Goal: Task Accomplishment & Management: Use online tool/utility

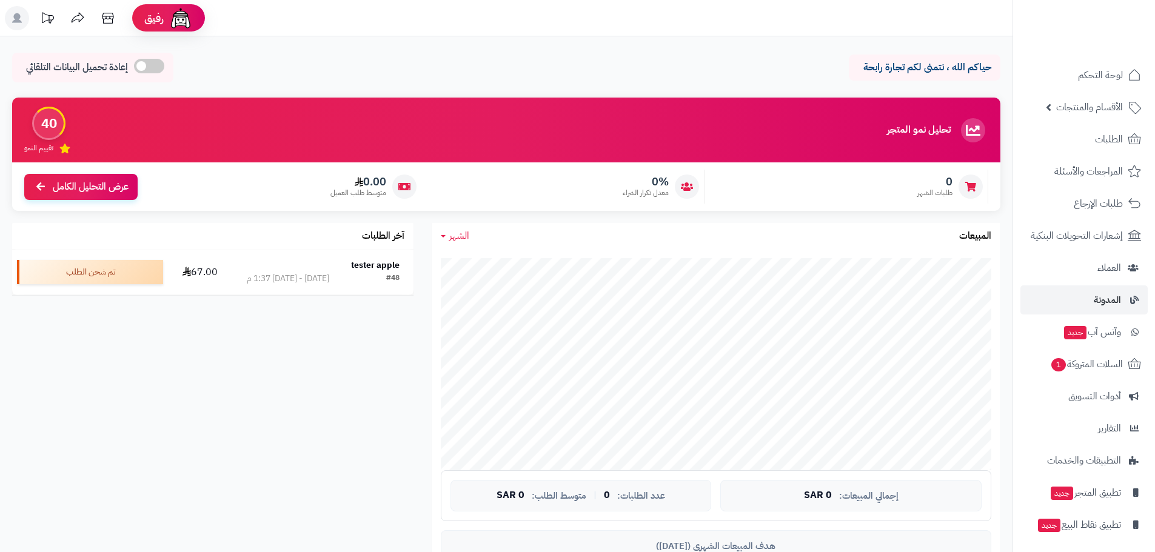
scroll to position [35, 0]
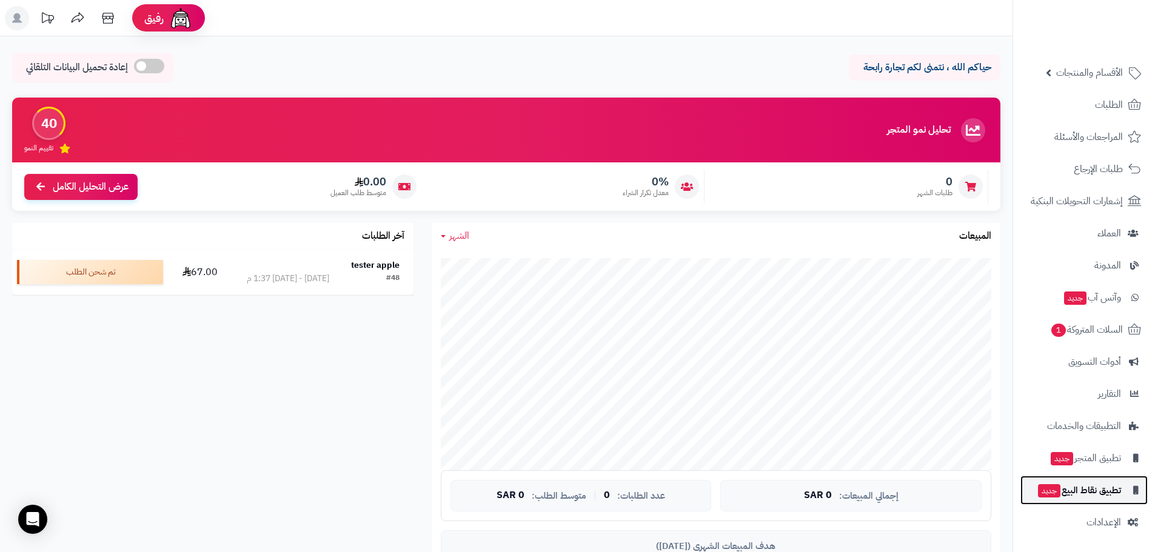
click at [1098, 492] on span "تطبيق نقاط البيع جديد" at bounding box center [1079, 490] width 84 height 17
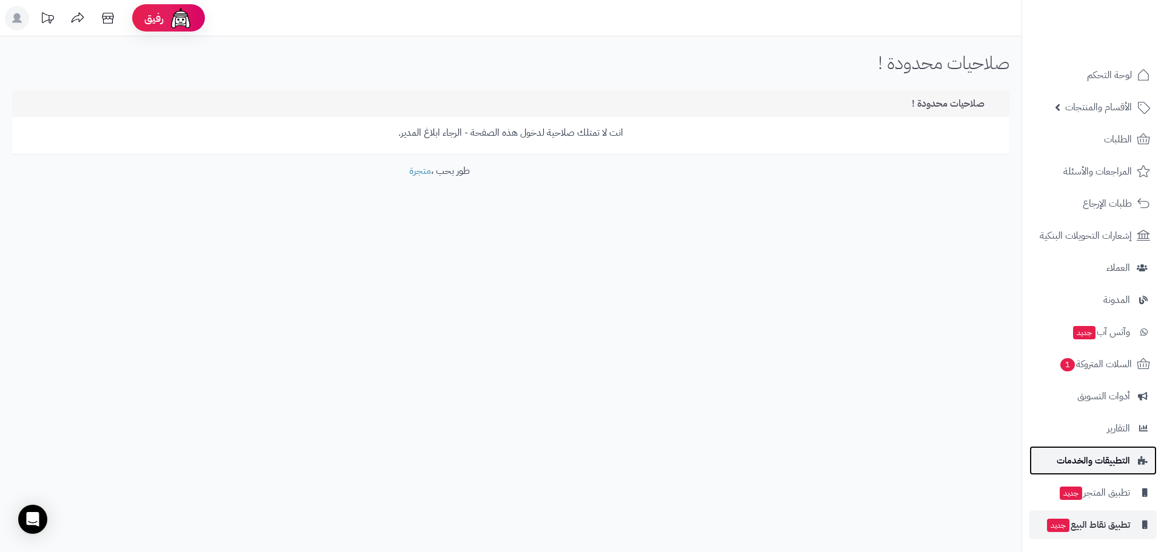
click at [1093, 454] on span "التطبيقات والخدمات" at bounding box center [1093, 460] width 73 height 17
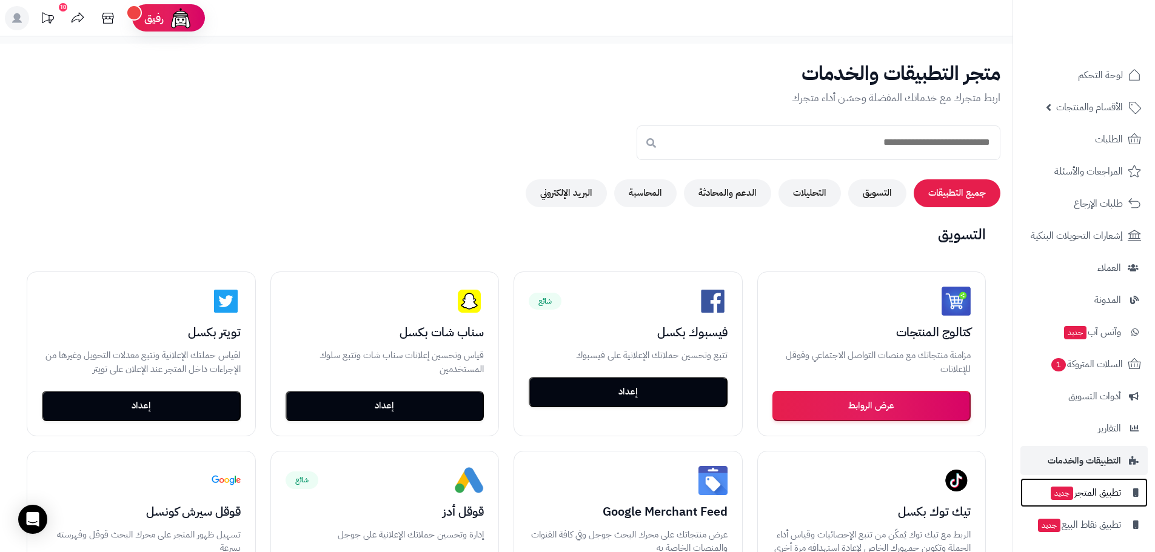
click at [1093, 494] on span "تطبيق المتجر جديد" at bounding box center [1086, 492] width 72 height 17
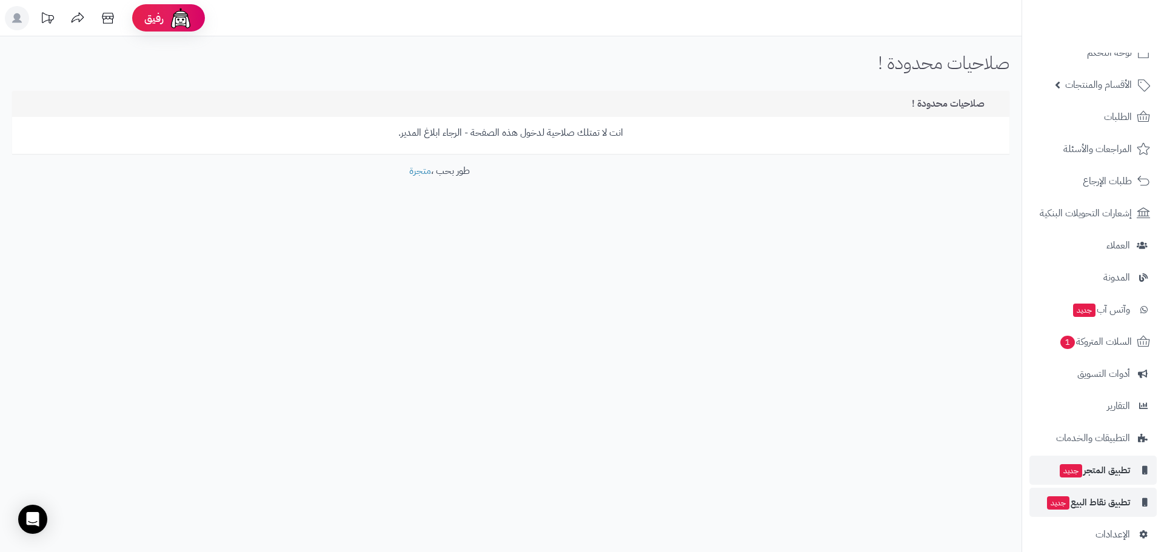
scroll to position [35, 0]
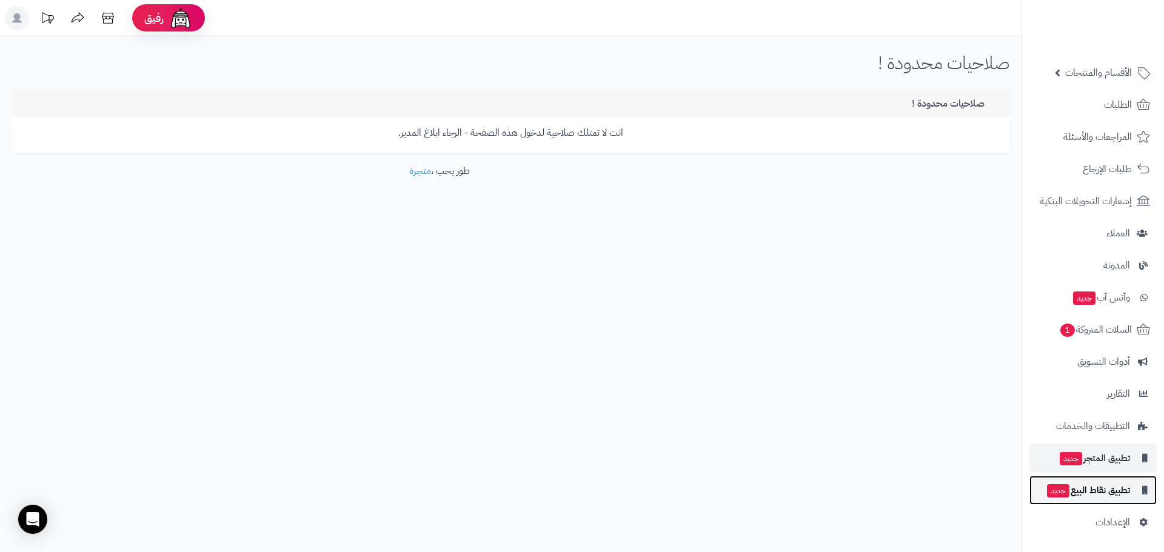
click at [1088, 492] on span "تطبيق نقاط البيع جديد" at bounding box center [1088, 490] width 84 height 17
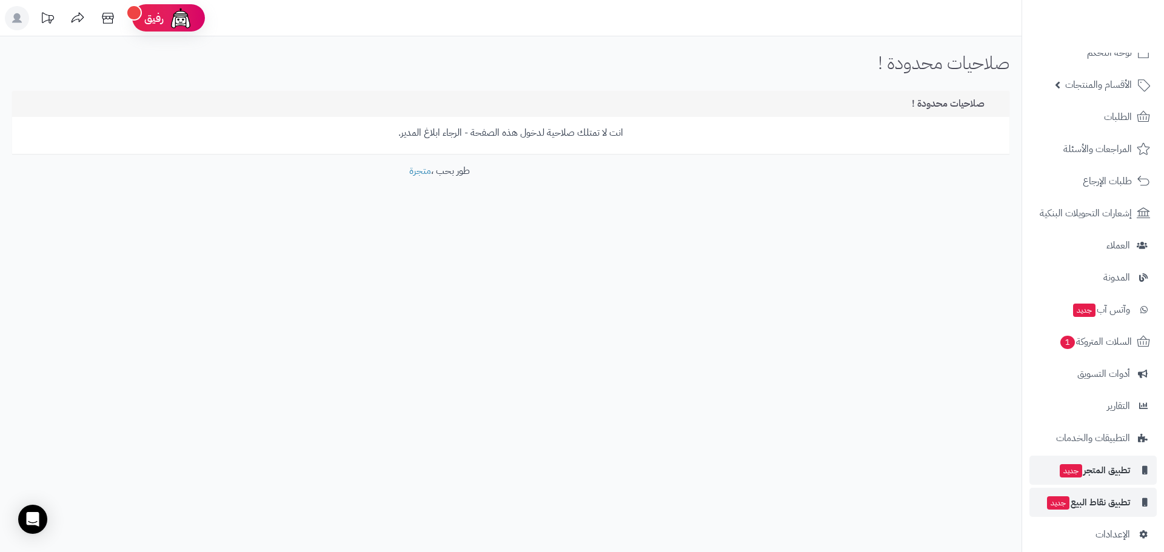
scroll to position [35, 0]
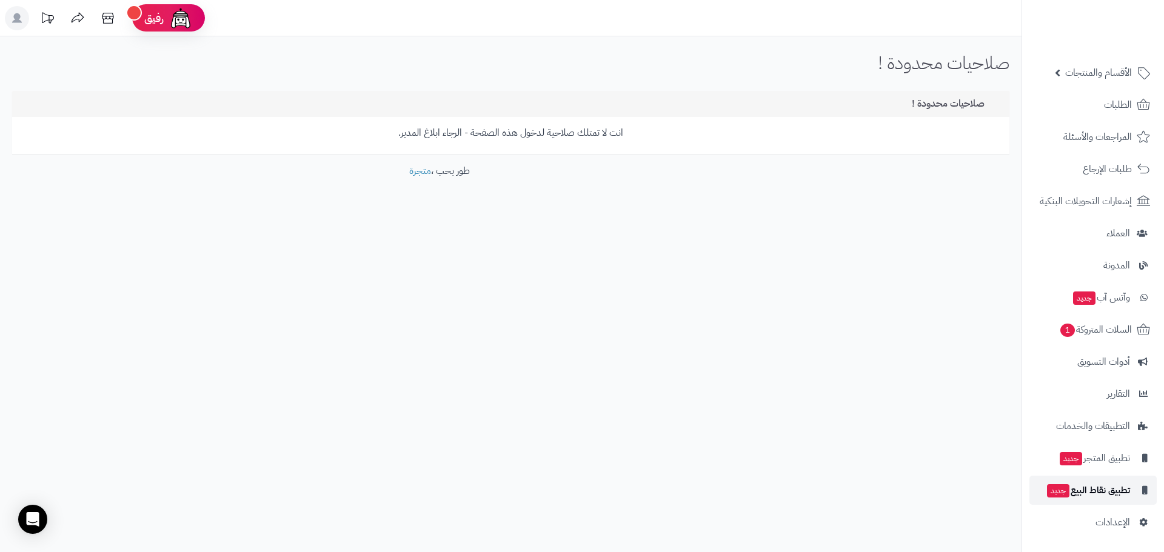
click at [1090, 490] on span "تطبيق نقاط البيع جديد" at bounding box center [1088, 490] width 84 height 17
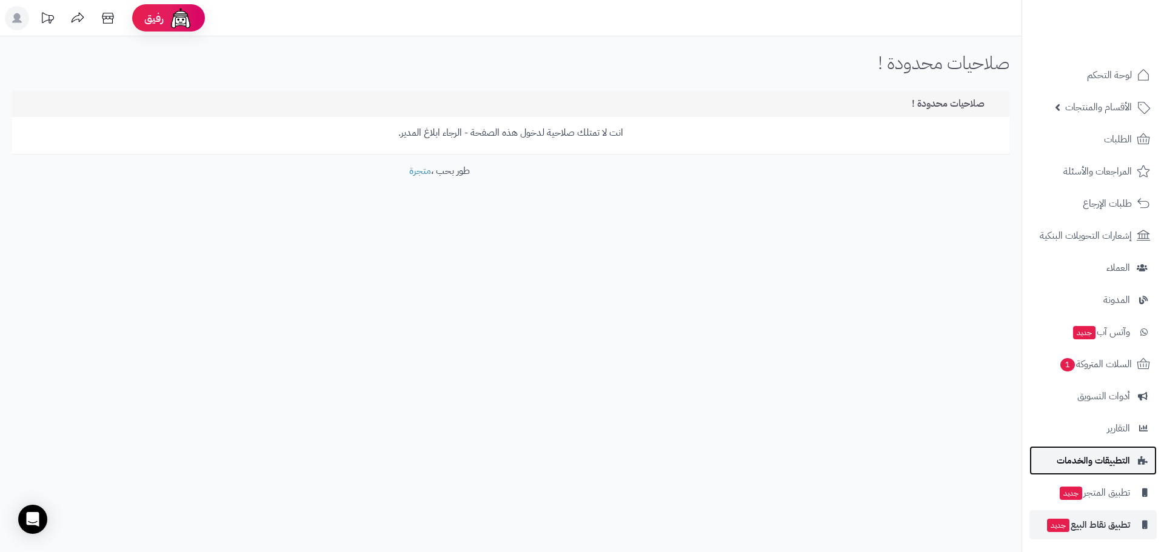
click at [1096, 463] on span "التطبيقات والخدمات" at bounding box center [1093, 460] width 73 height 17
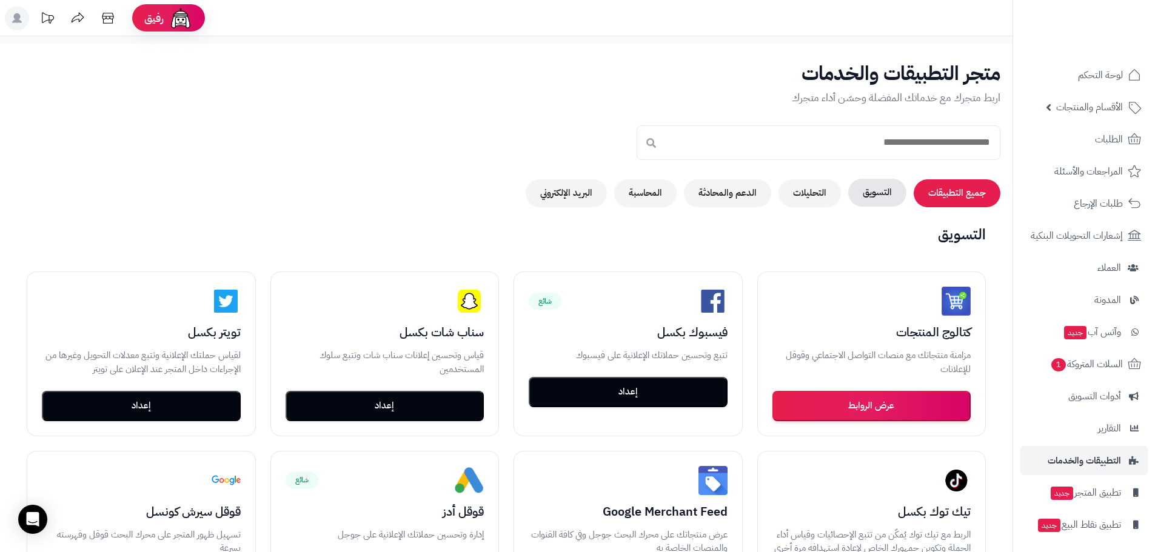
click at [880, 196] on button "التسويق" at bounding box center [877, 193] width 58 height 28
click at [820, 193] on button "التحليلات" at bounding box center [809, 193] width 62 height 28
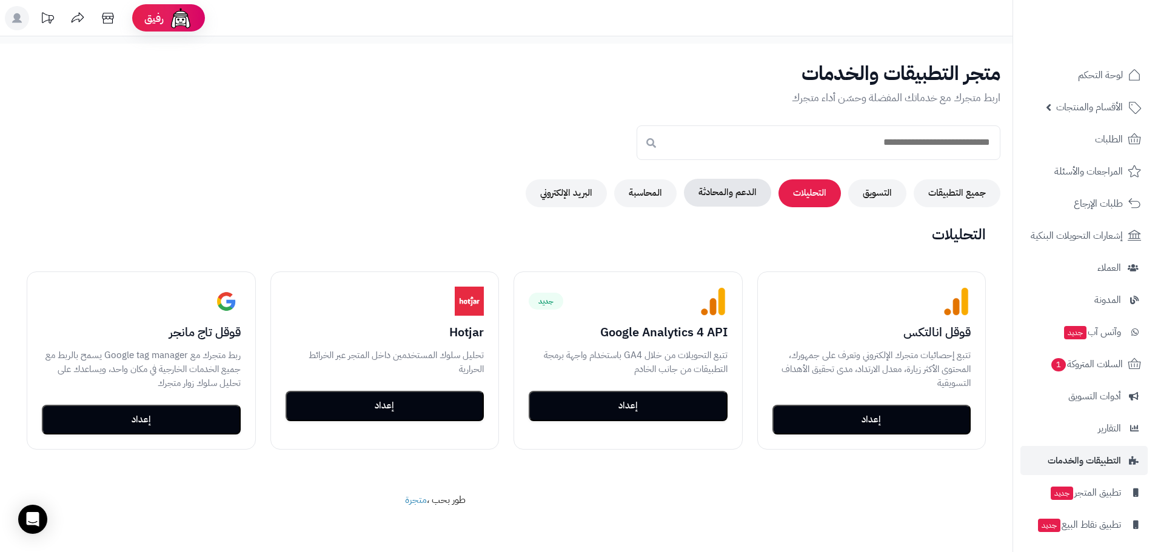
click at [732, 199] on button "الدعم والمحادثة" at bounding box center [727, 193] width 87 height 28
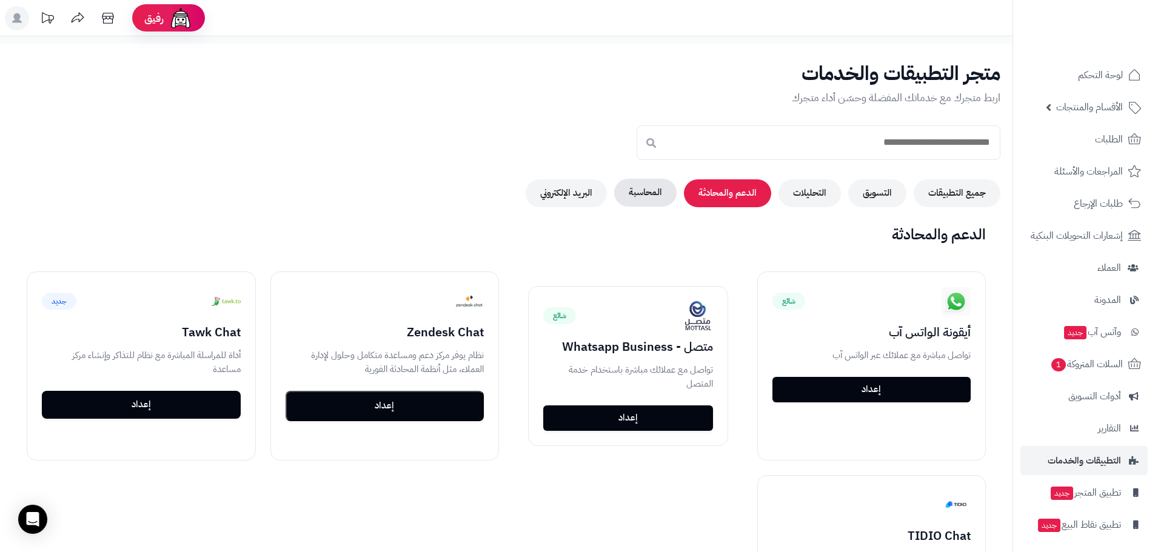
click at [645, 192] on button "المحاسبة" at bounding box center [645, 193] width 62 height 28
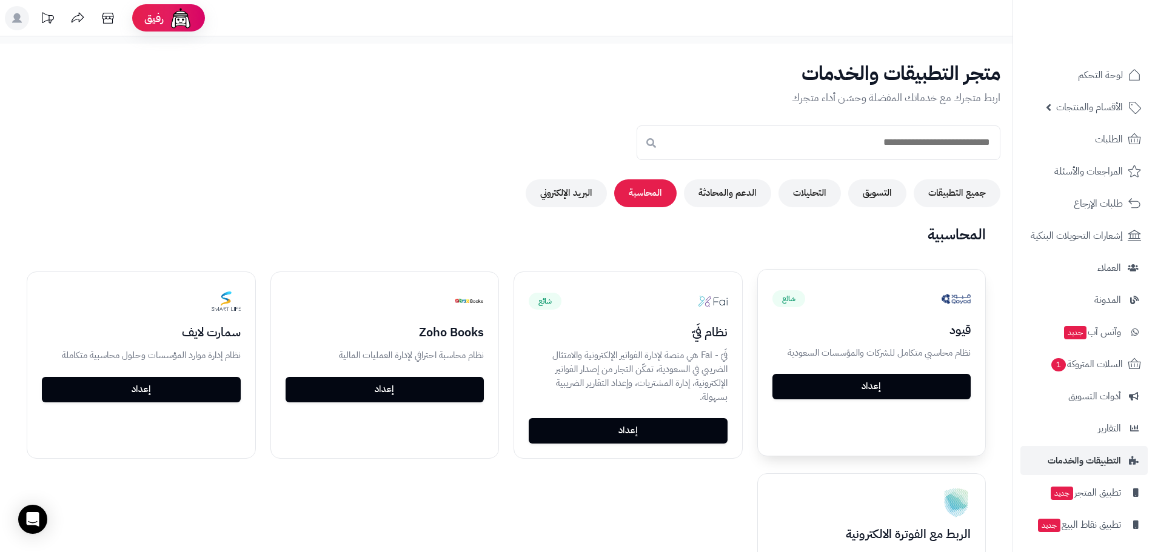
click at [923, 386] on link "إعداد" at bounding box center [871, 386] width 199 height 25
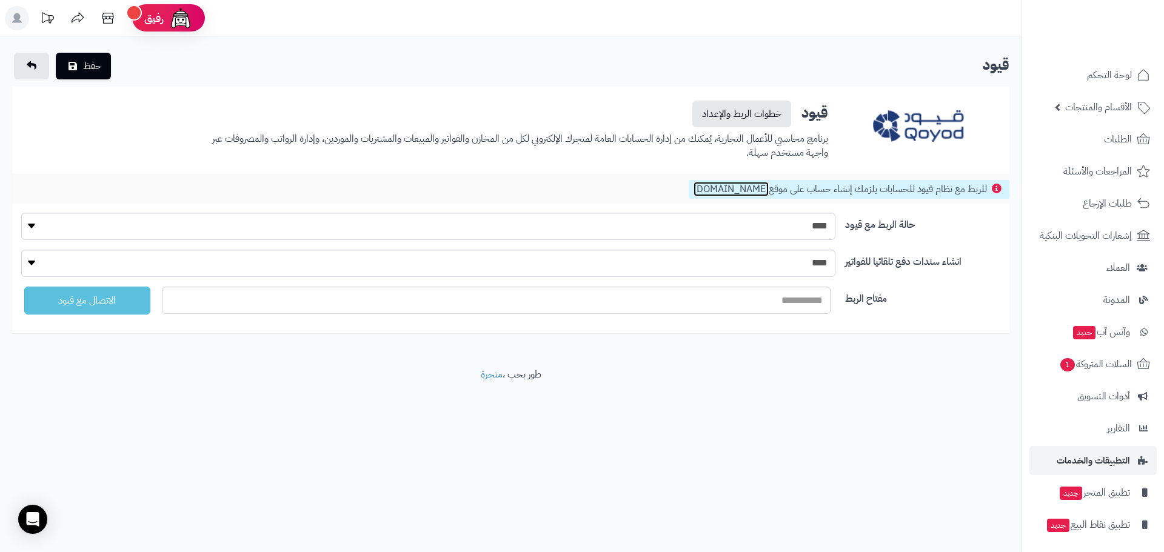
click at [738, 187] on link "[DOMAIN_NAME]" at bounding box center [731, 189] width 75 height 15
